Goal: Complete application form

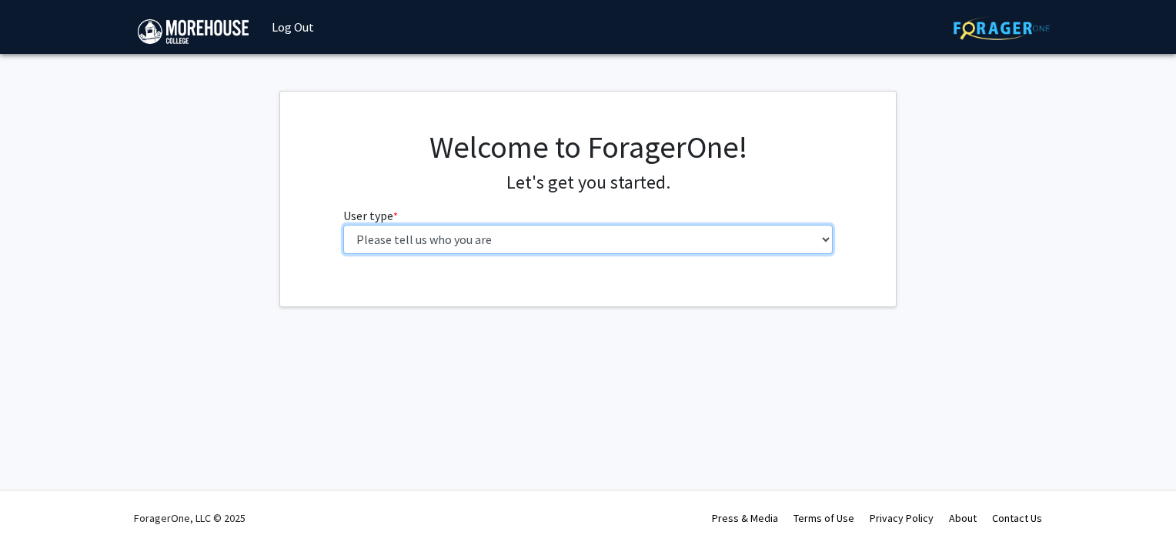
click at [826, 236] on select "Please tell us who you are Undergraduate Student Master's Student Doctoral Cand…" at bounding box center [588, 239] width 490 height 29
select select "5: faculty"
click at [343, 225] on select "Please tell us who you are Undergraduate Student Master's Student Doctoral Cand…" at bounding box center [588, 239] width 490 height 29
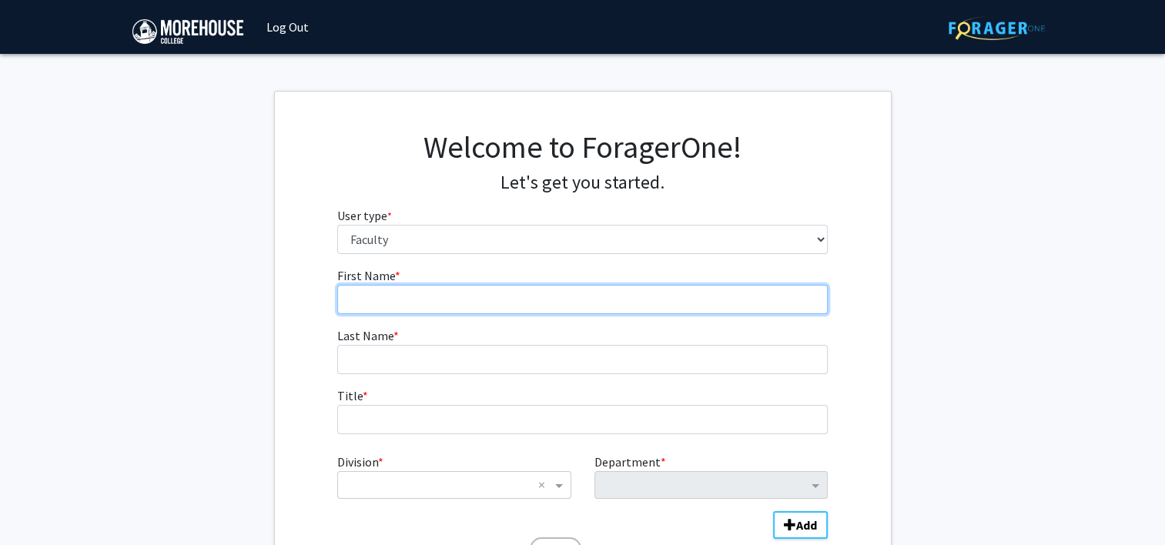
click at [634, 298] on input "First Name * required" at bounding box center [582, 299] width 490 height 29
type input "[PERSON_NAME]"
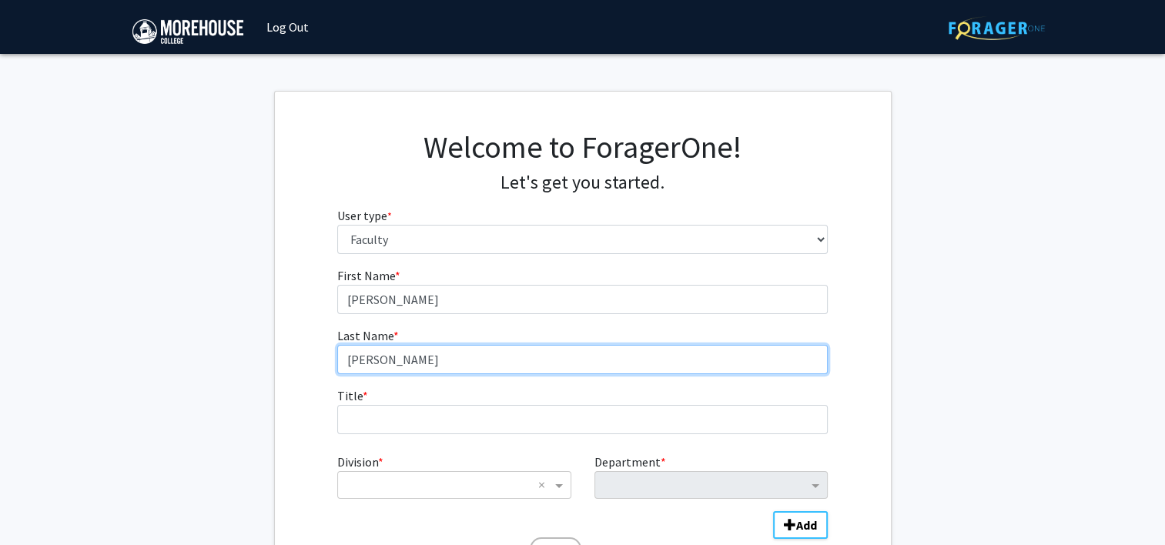
type input "[PERSON_NAME]"
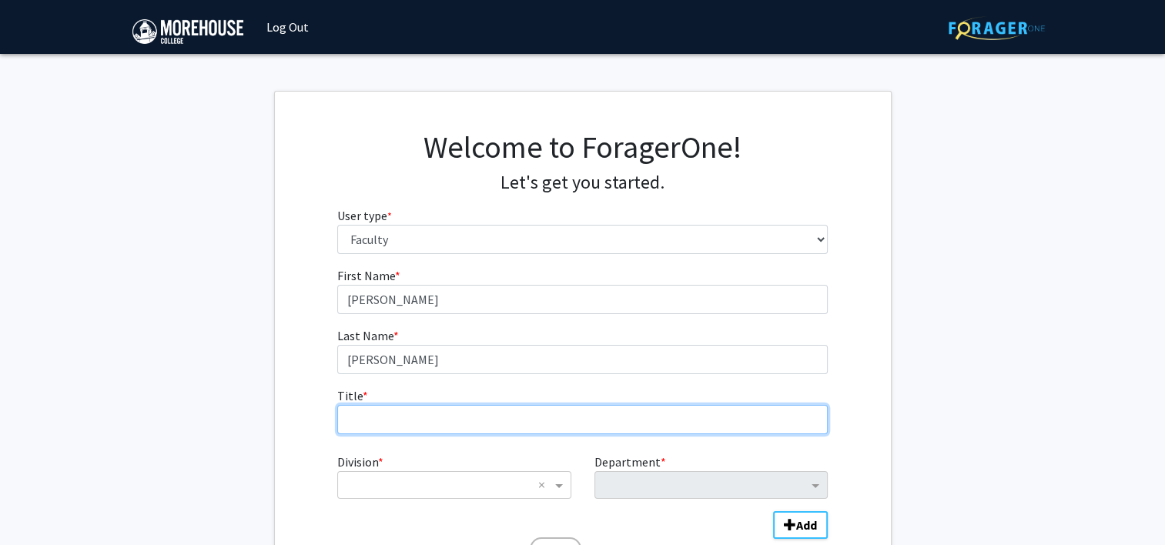
click at [494, 423] on input "Title * required" at bounding box center [582, 419] width 490 height 29
type input "Assistant Professor of Strategy & Entrepreneurship"
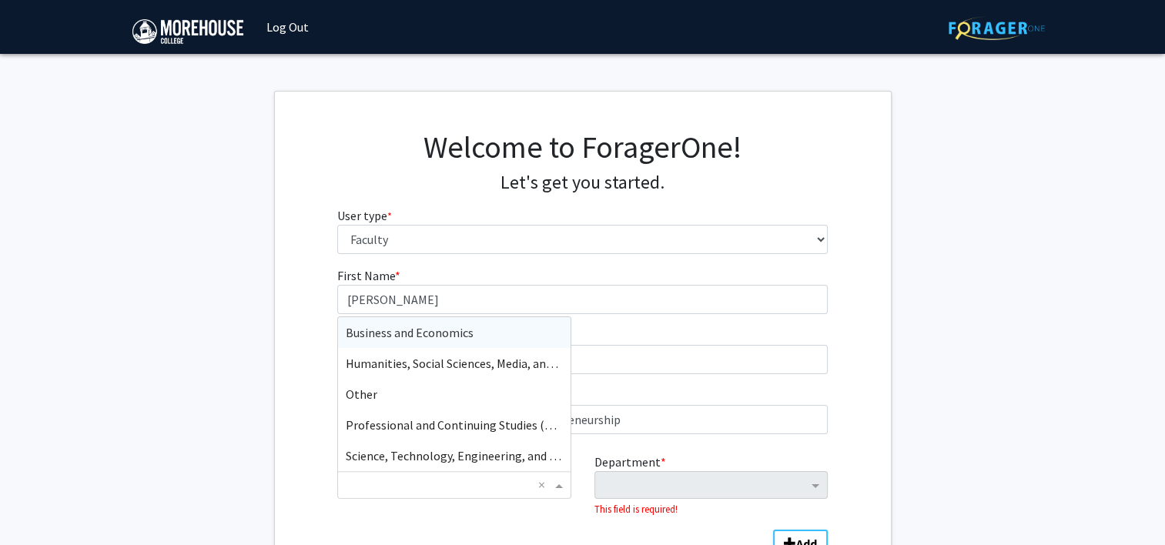
click at [437, 476] on input "Division" at bounding box center [439, 485] width 186 height 18
click at [463, 336] on span "Business and Economics" at bounding box center [410, 332] width 128 height 15
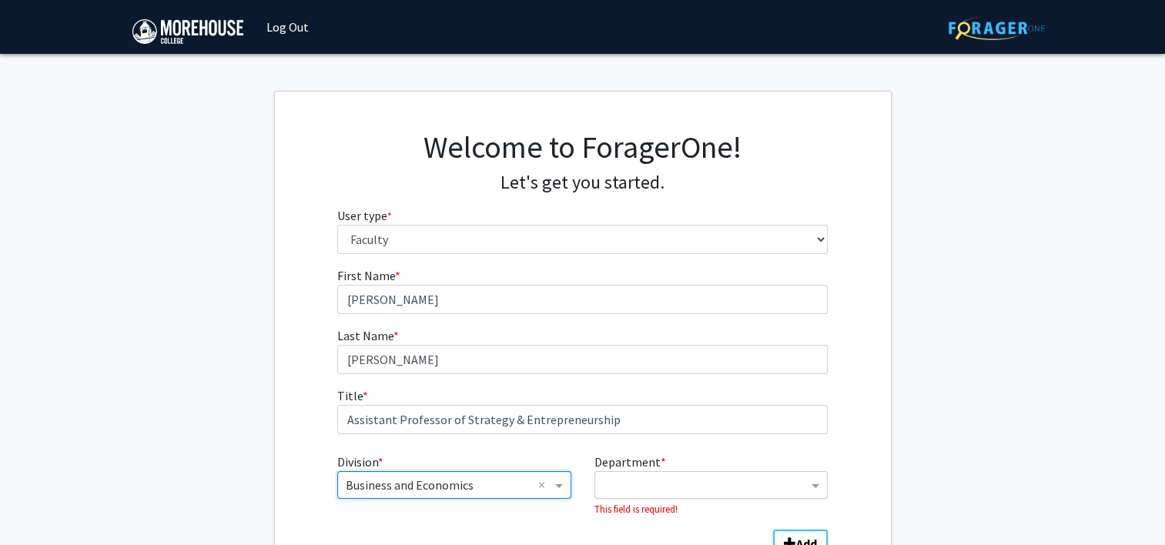
click at [751, 485] on input "Department" at bounding box center [705, 486] width 205 height 18
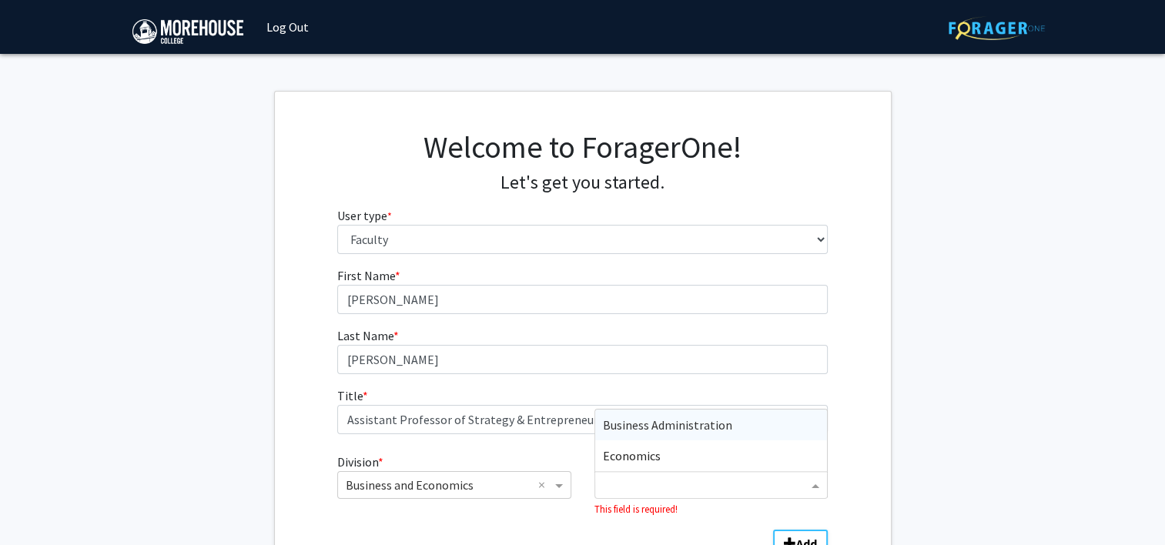
click at [730, 426] on div "Business Administration" at bounding box center [711, 425] width 232 height 31
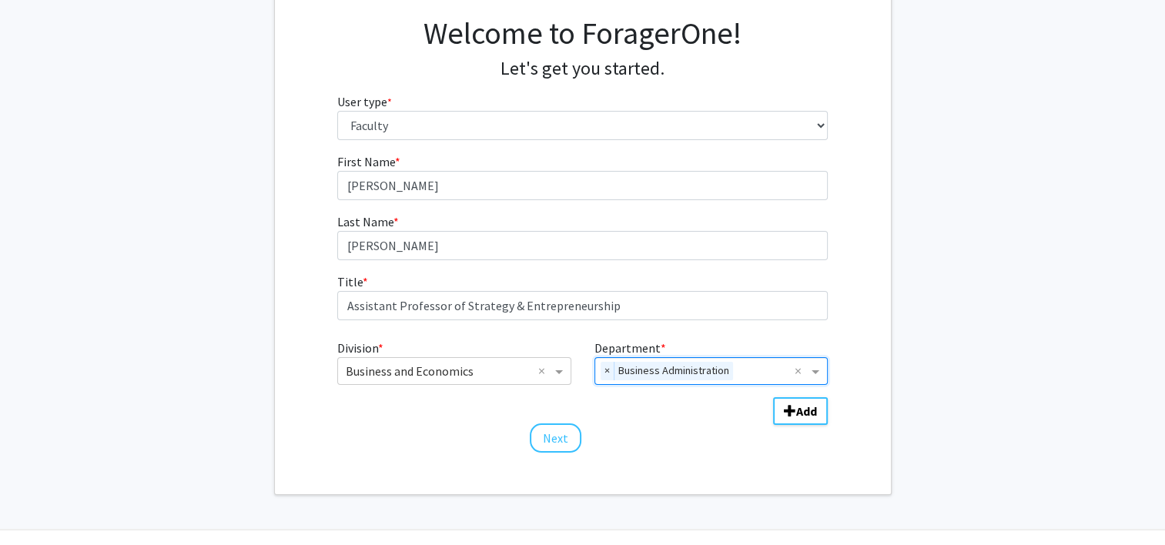
scroll to position [152, 0]
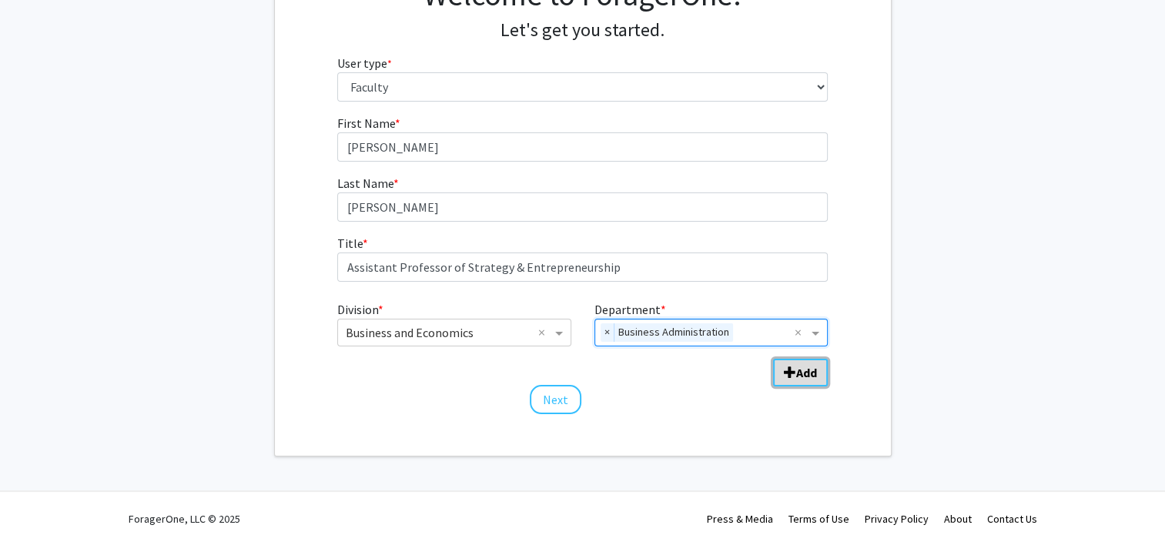
click at [807, 379] on button "Add" at bounding box center [800, 373] width 55 height 28
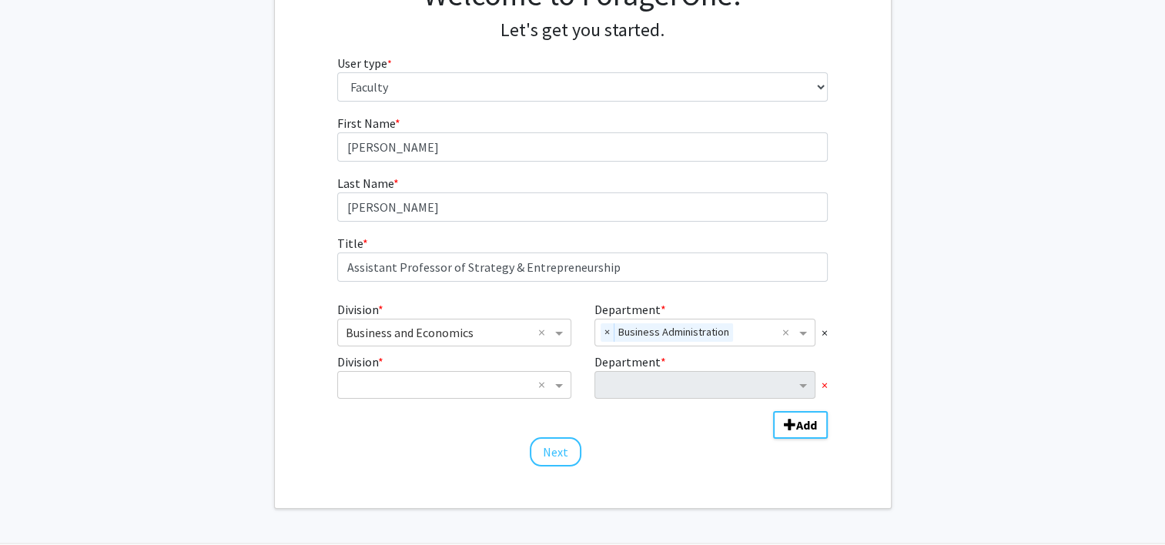
click at [825, 383] on span "×" at bounding box center [824, 385] width 6 height 18
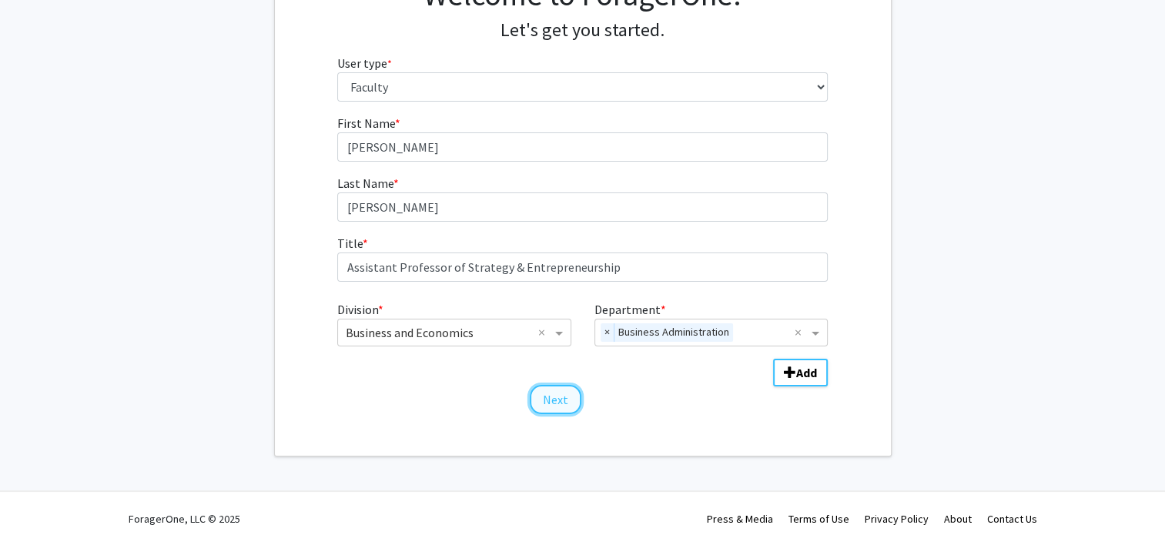
click at [553, 397] on button "Next" at bounding box center [556, 399] width 52 height 29
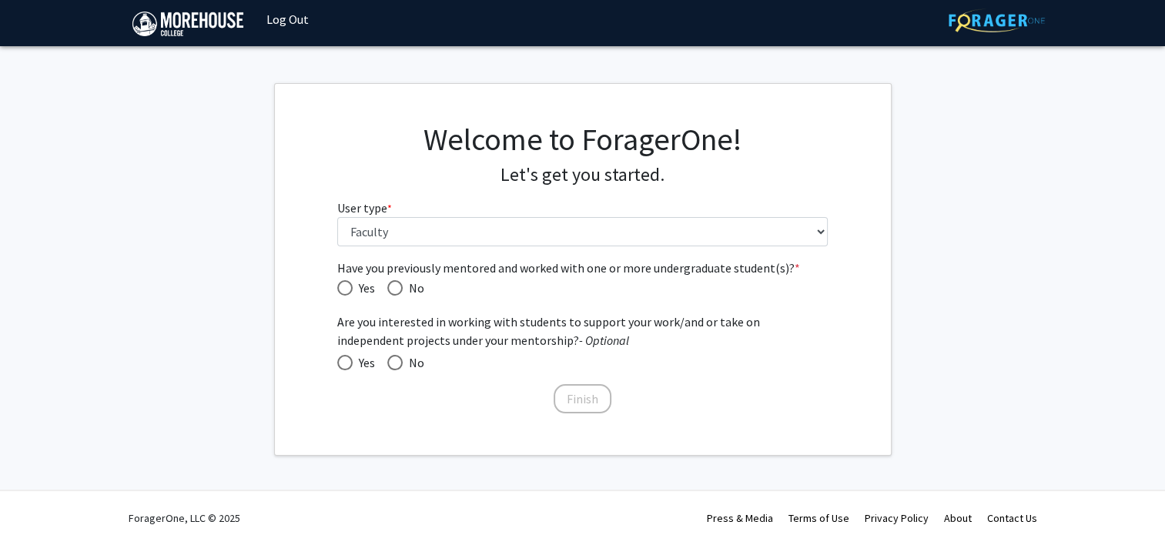
scroll to position [6, 0]
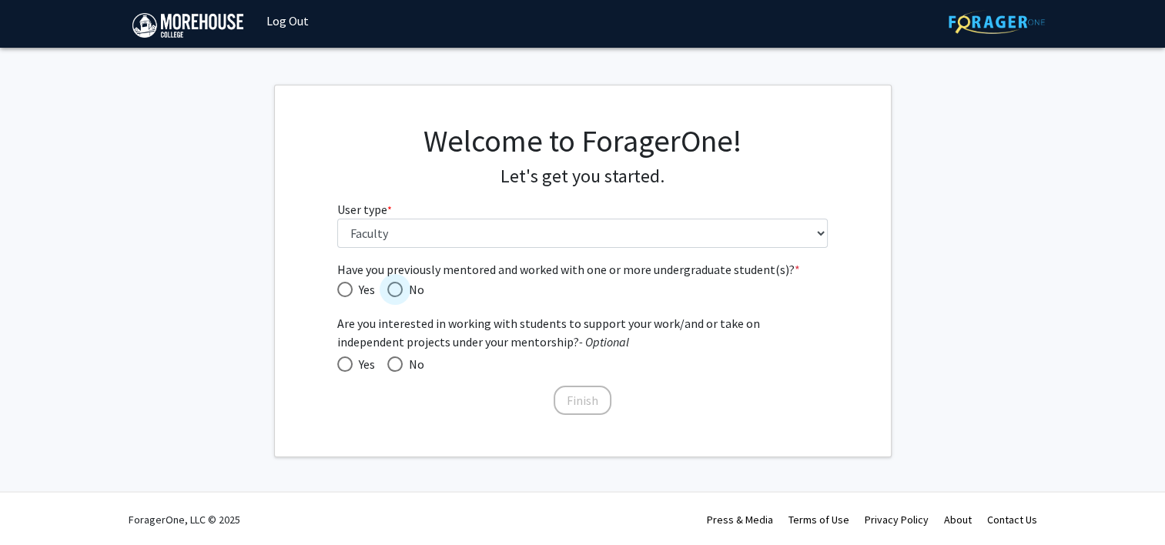
click at [393, 284] on span "Have you previously mentored and worked with one or more undergraduate student(…" at bounding box center [394, 289] width 15 height 15
click at [393, 284] on input "No" at bounding box center [394, 289] width 15 height 15
radio input "true"
click at [346, 360] on span at bounding box center [344, 363] width 15 height 15
click at [346, 360] on input "Yes" at bounding box center [344, 363] width 15 height 15
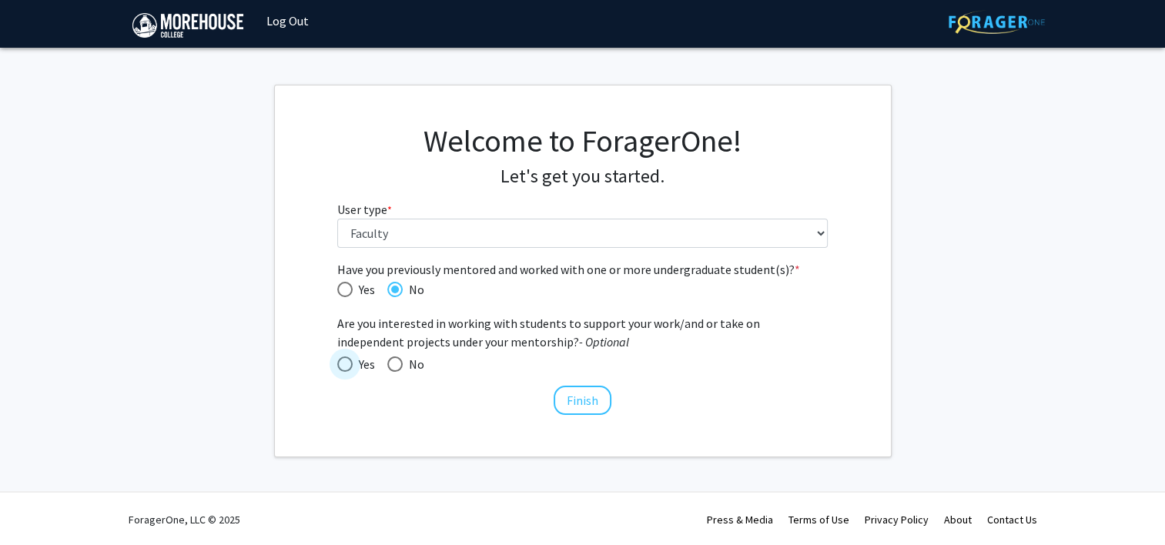
radio input "true"
click at [346, 286] on span "Have you previously mentored and worked with one or more undergraduate student(…" at bounding box center [344, 289] width 15 height 15
click at [346, 286] on input "Yes" at bounding box center [344, 289] width 15 height 15
radio input "true"
click at [581, 393] on button "Finish" at bounding box center [583, 400] width 58 height 29
